Goal: Transaction & Acquisition: Purchase product/service

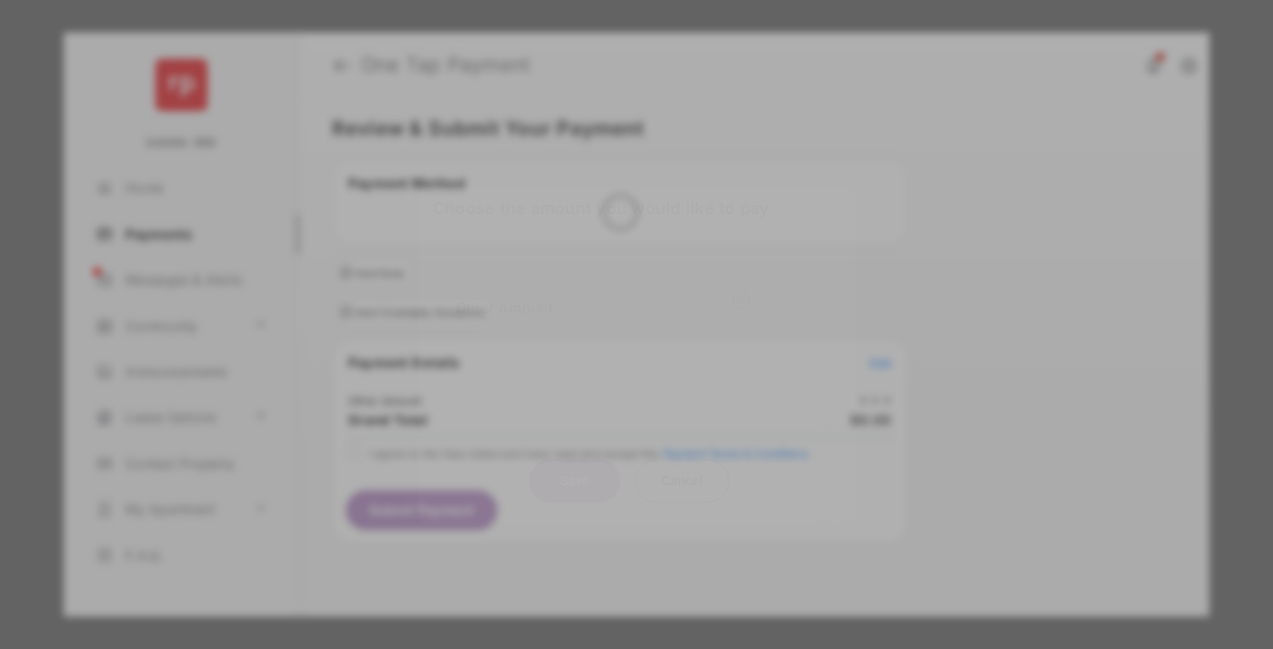
click at [603, 292] on div "Other Amount" at bounding box center [603, 307] width 295 height 31
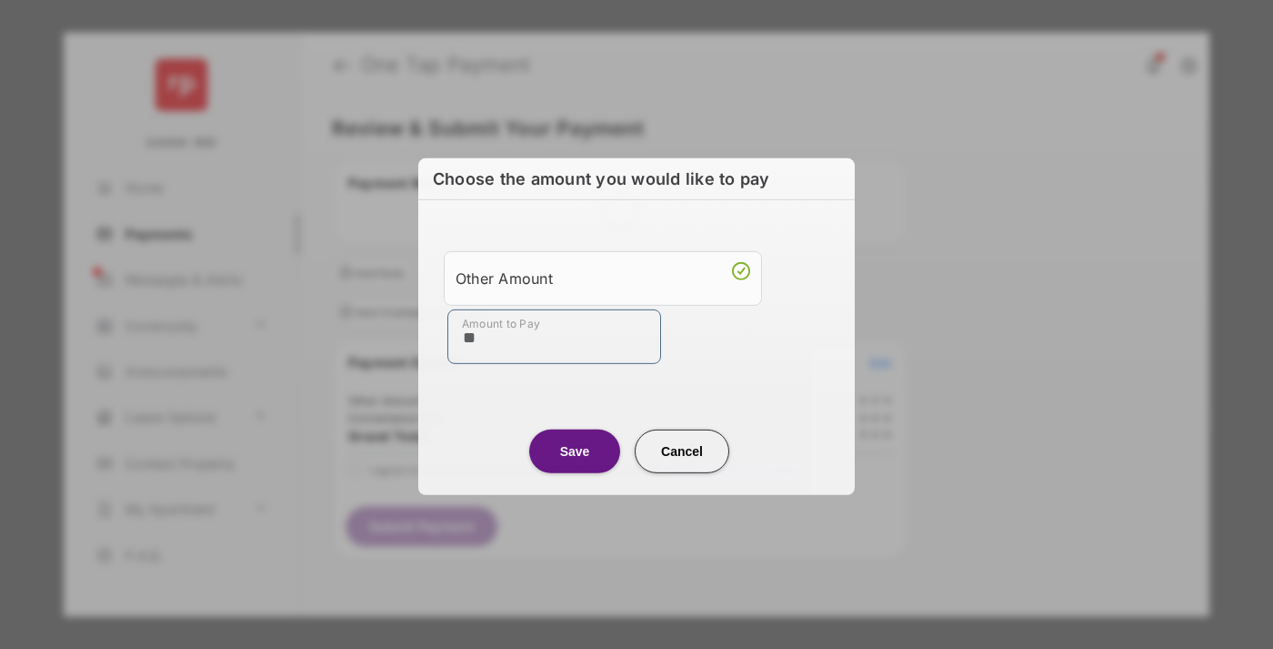
type input "**"
click at [575, 449] on button "Save" at bounding box center [574, 450] width 91 height 44
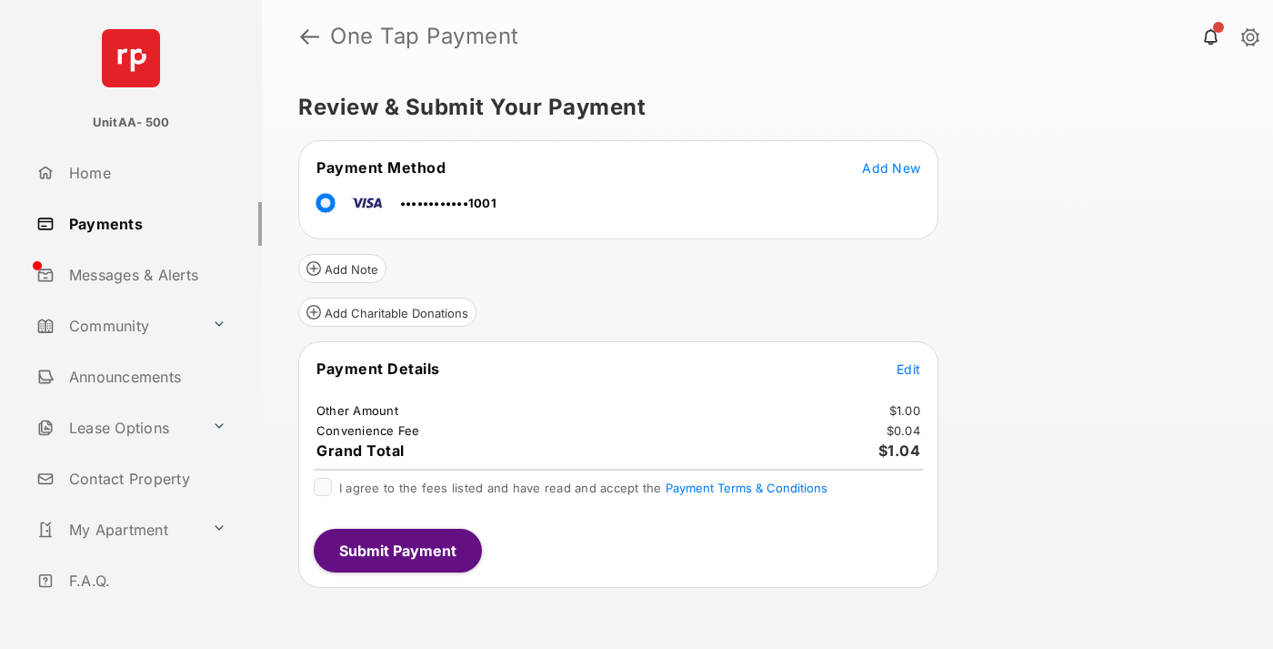
click at [909, 368] on span "Edit" at bounding box center [909, 368] width 24 height 15
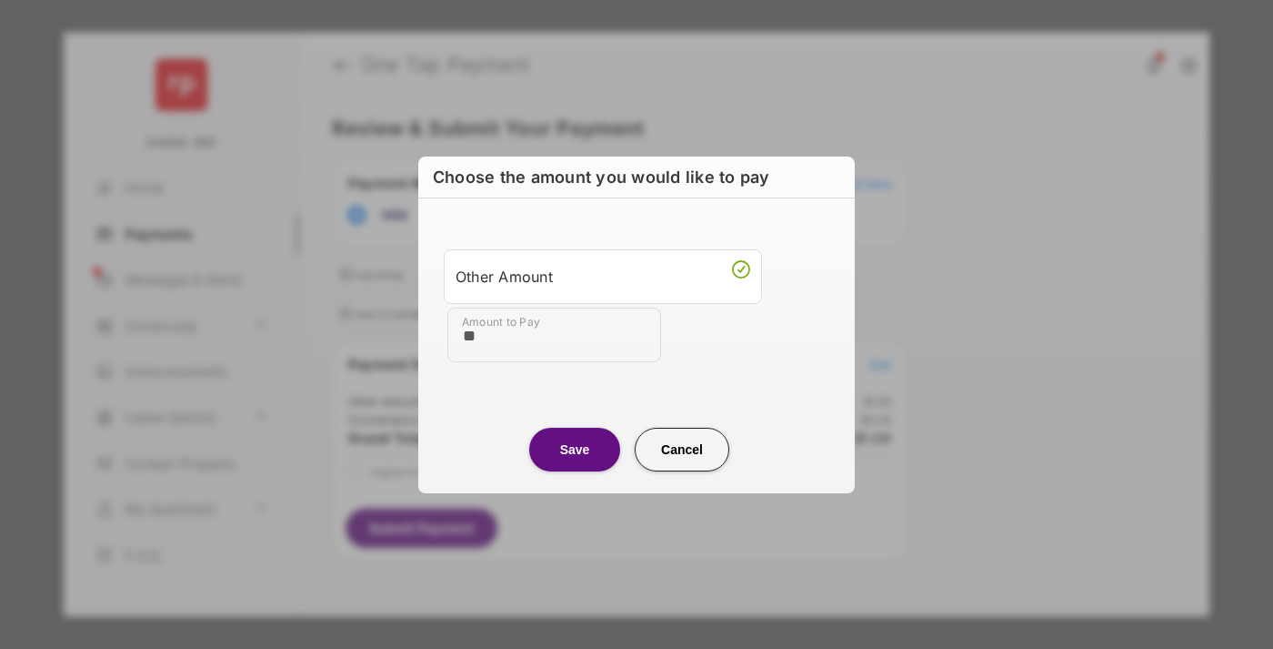
click at [575, 448] on button "Save" at bounding box center [574, 449] width 91 height 44
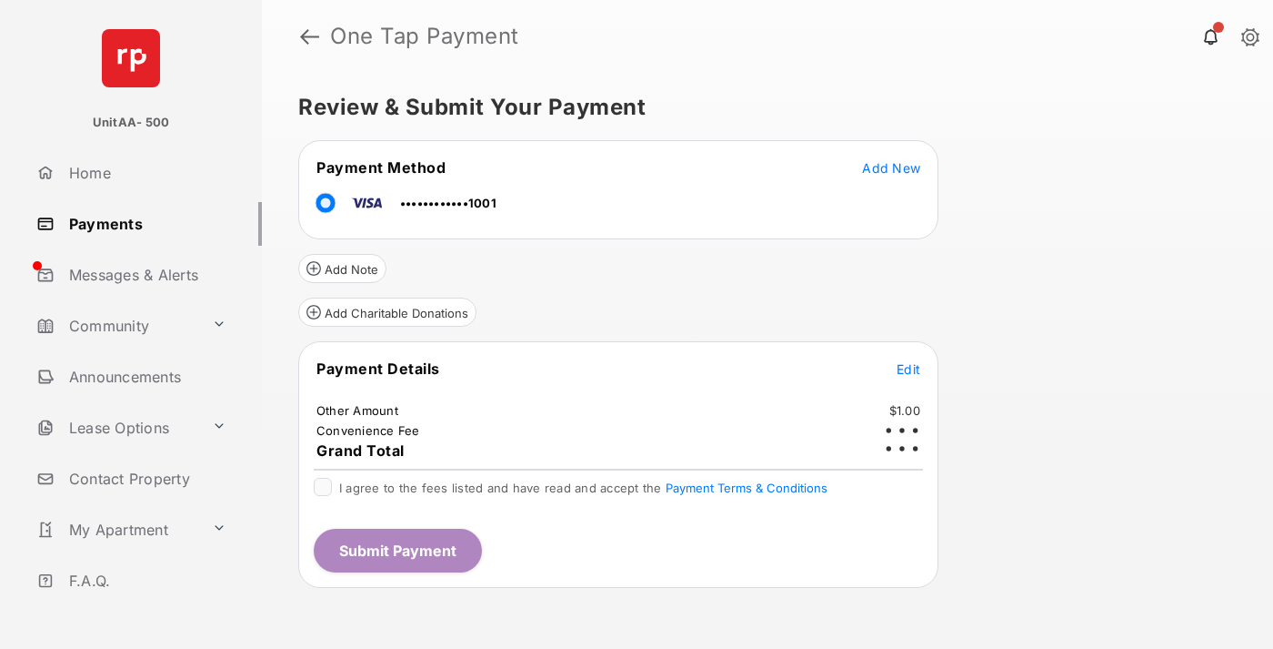
click at [397, 549] on button "Submit Payment" at bounding box center [398, 550] width 168 height 44
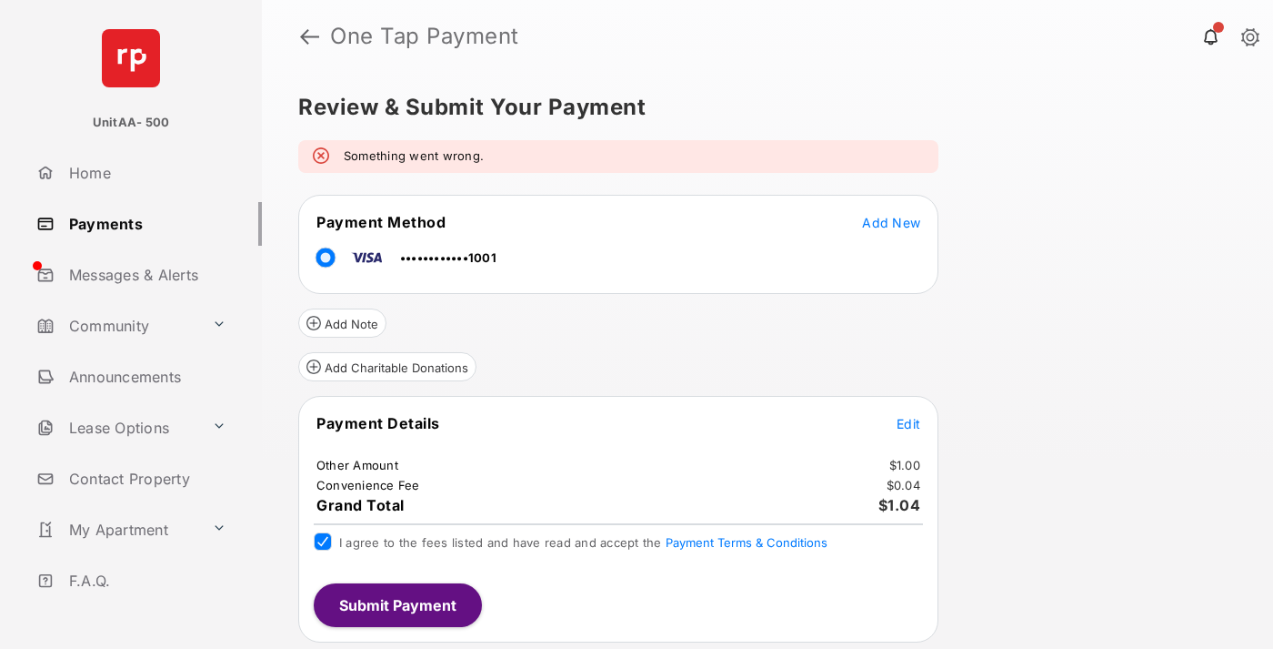
click at [142, 223] on link "Payments" at bounding box center [145, 224] width 233 height 44
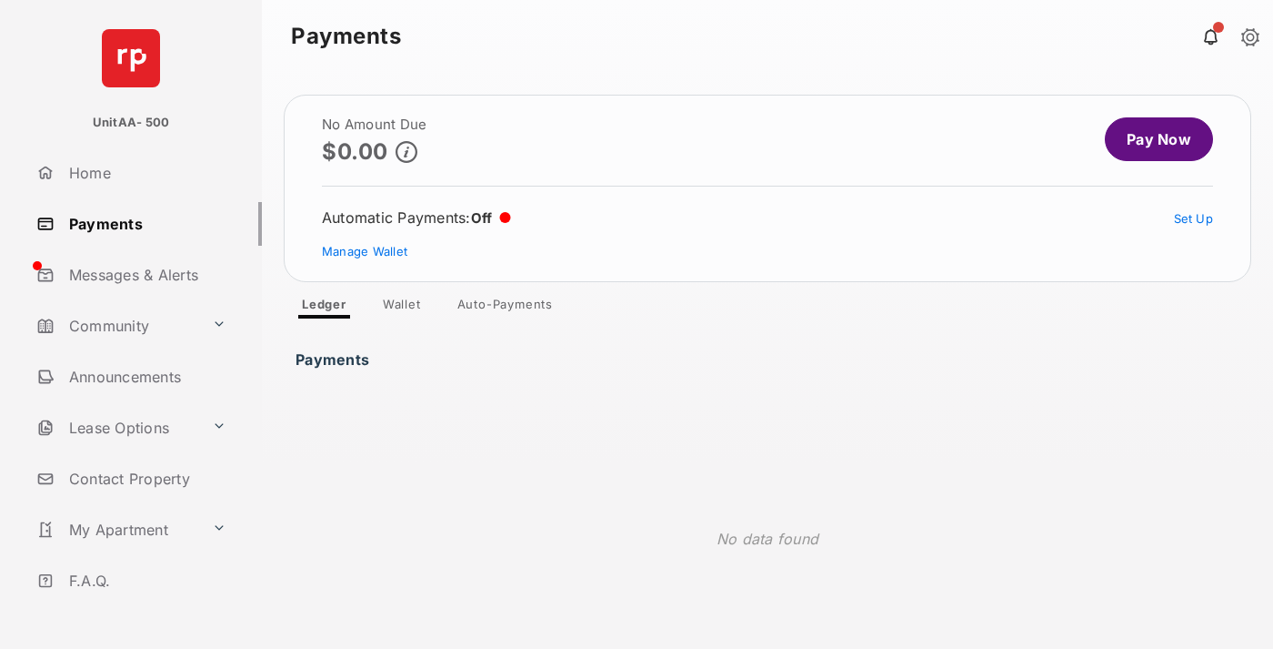
click at [1151, 139] on link "Pay Now" at bounding box center [1159, 139] width 108 height 44
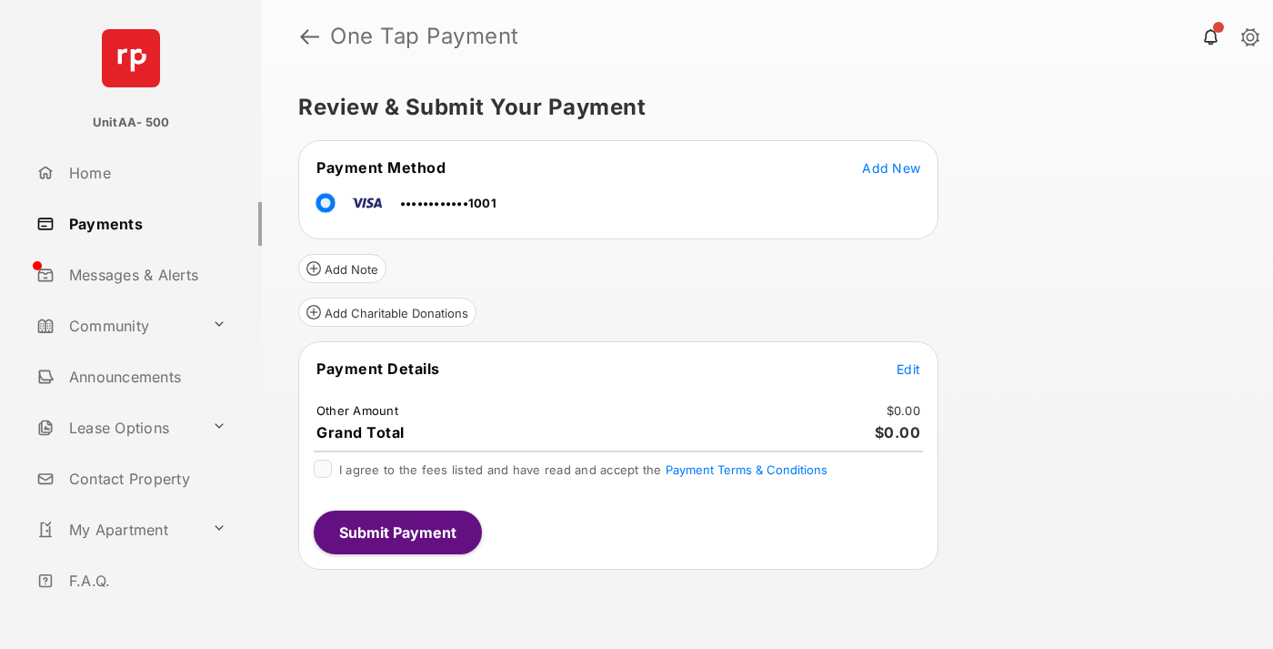
click at [909, 368] on span "Edit" at bounding box center [909, 368] width 24 height 15
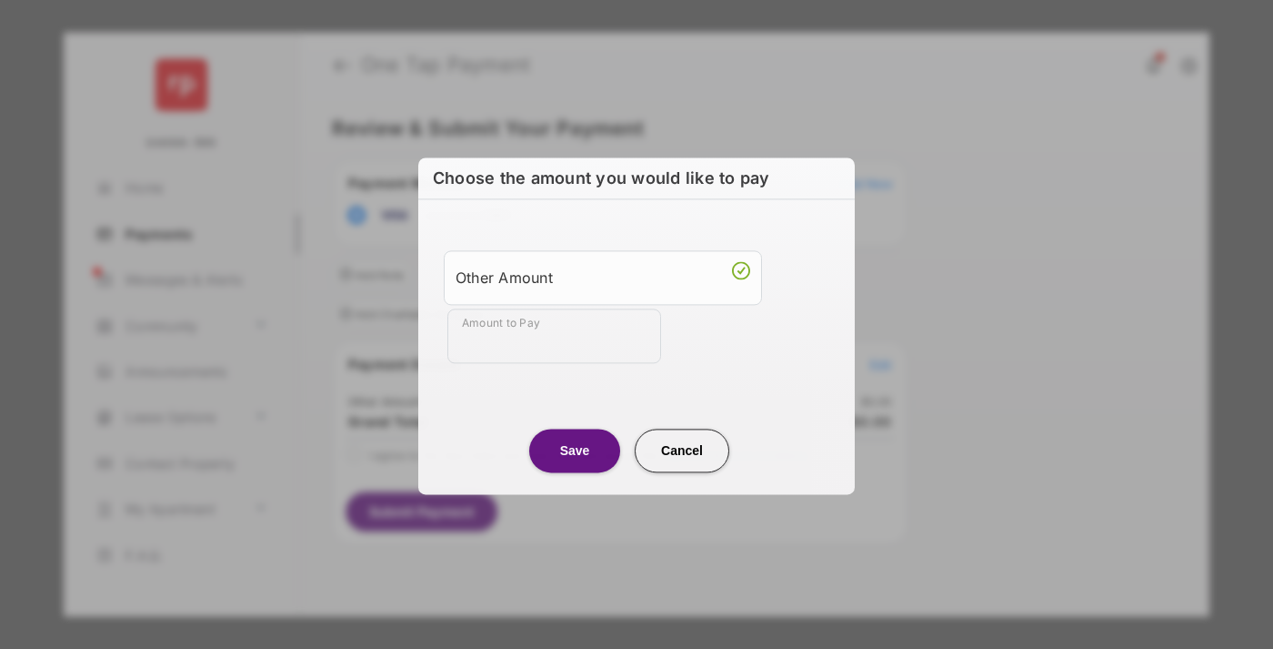
click at [603, 276] on div "Other Amount" at bounding box center [603, 277] width 295 height 31
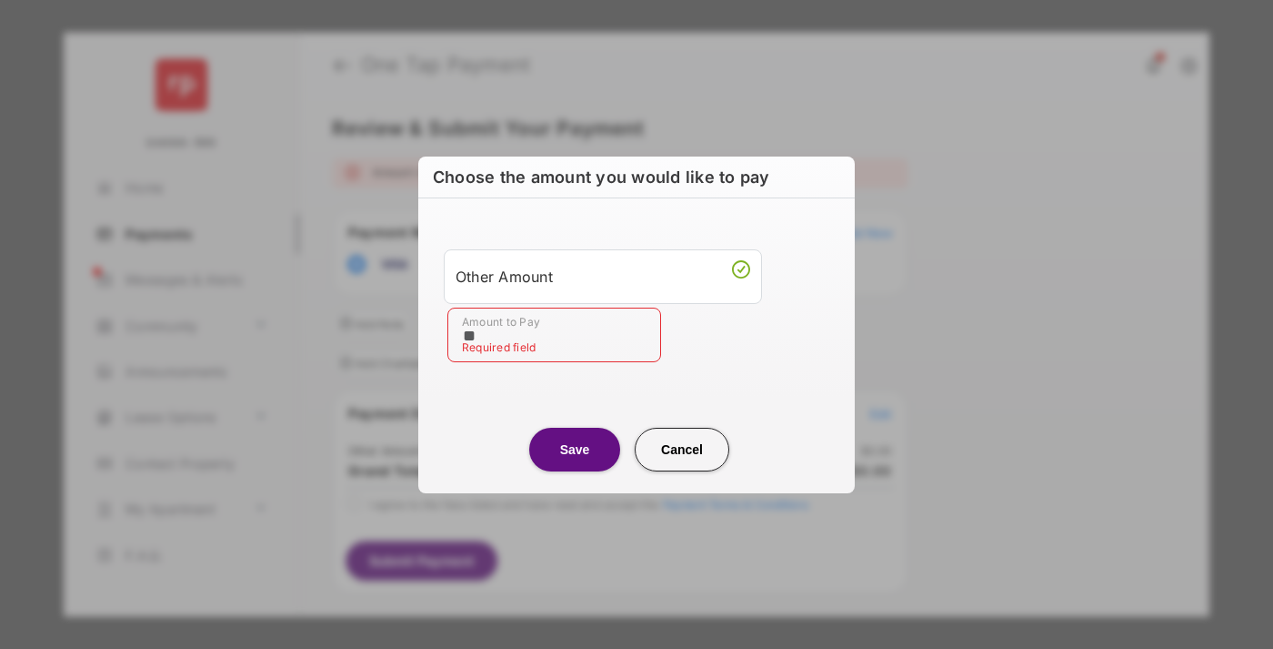
type input "**"
click at [575, 448] on button "Save" at bounding box center [574, 449] width 91 height 44
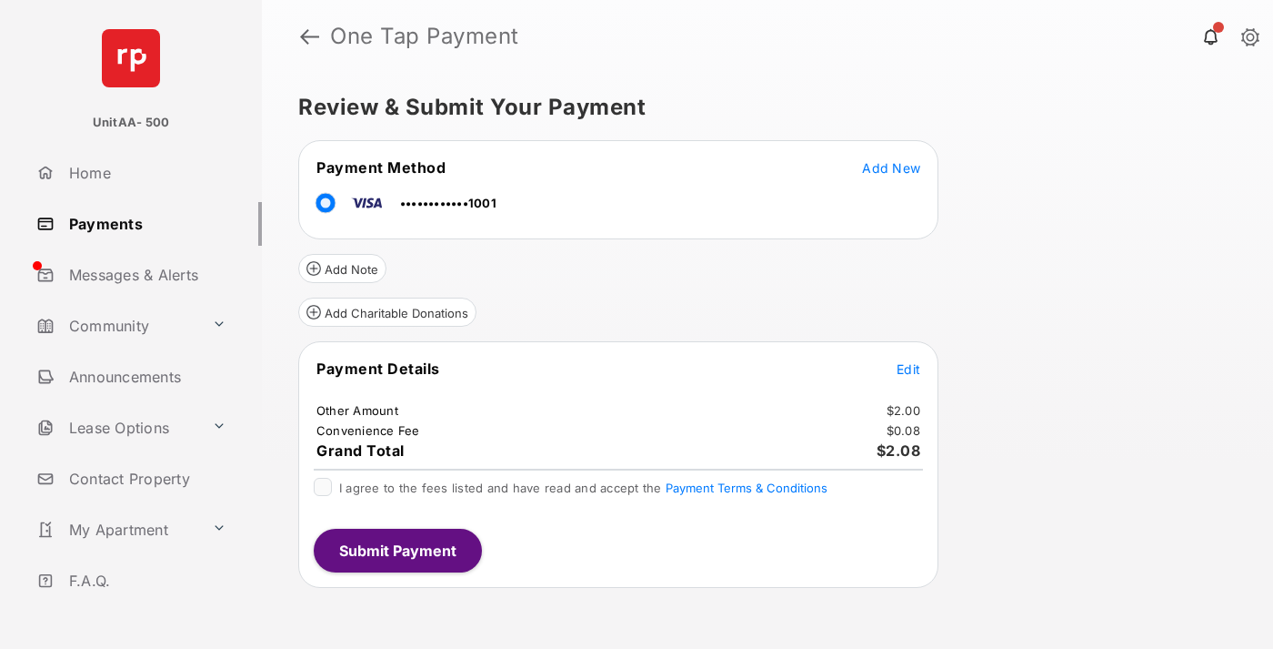
click at [909, 368] on span "Edit" at bounding box center [909, 368] width 24 height 15
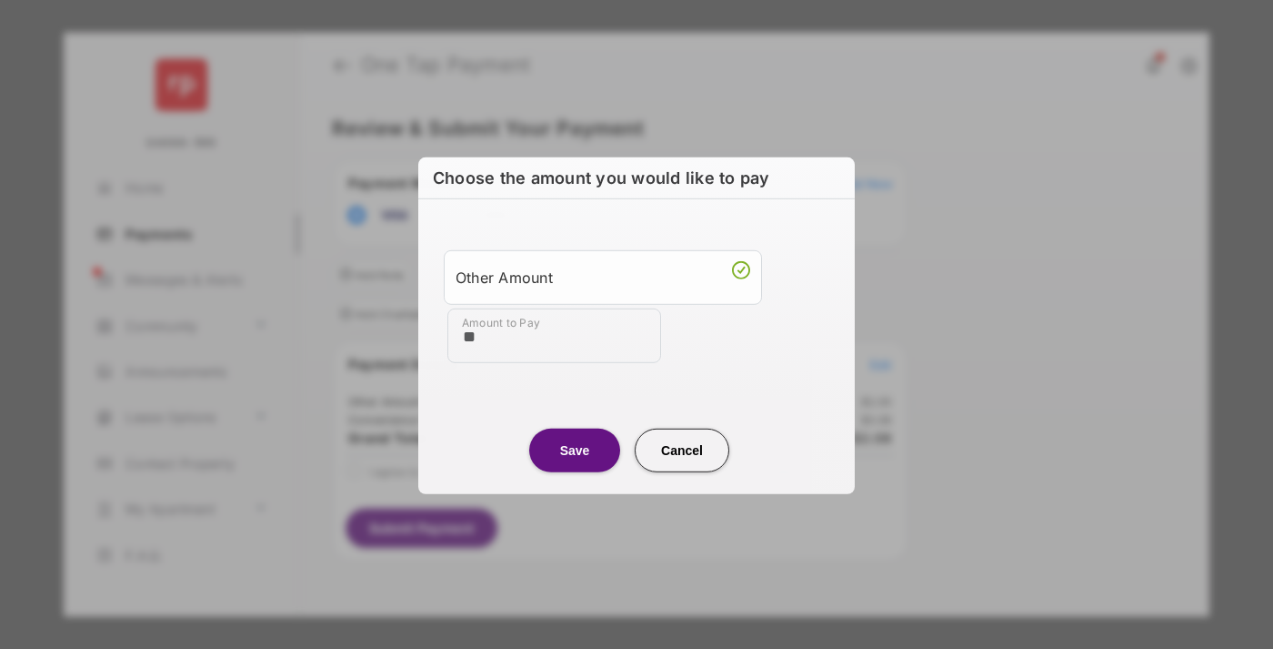
click at [575, 448] on button "Save" at bounding box center [574, 449] width 91 height 44
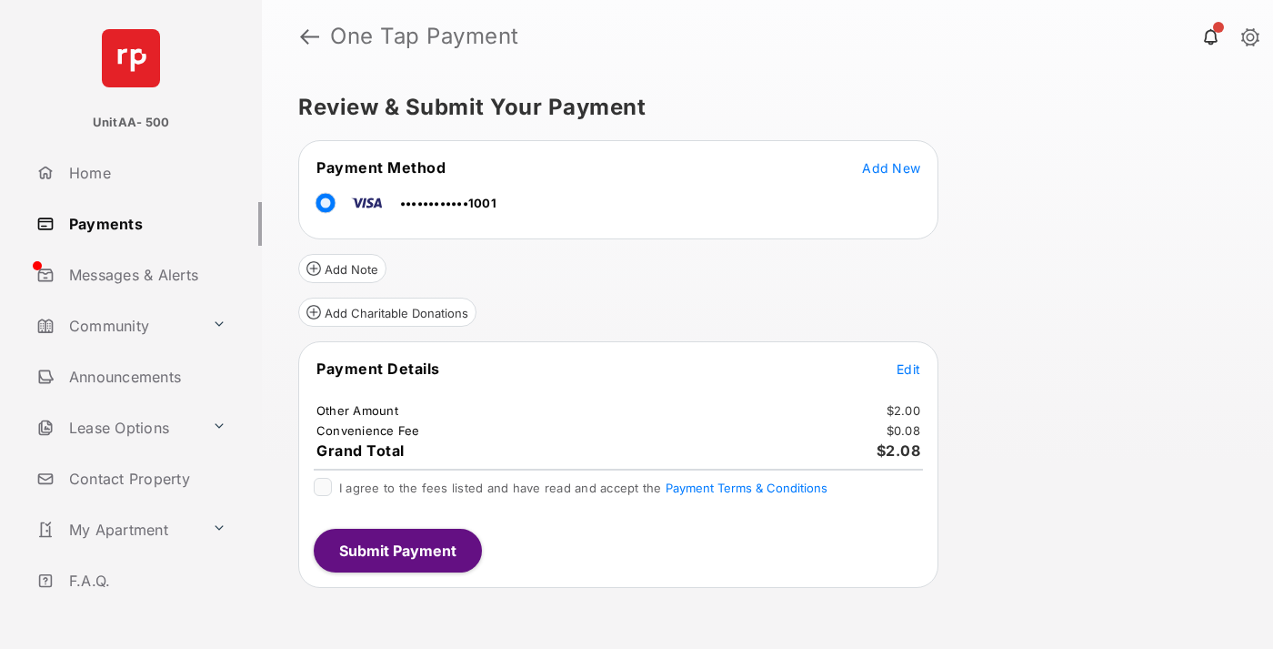
click at [397, 549] on button "Submit Payment" at bounding box center [398, 550] width 168 height 44
